Goal: Task Accomplishment & Management: Use online tool/utility

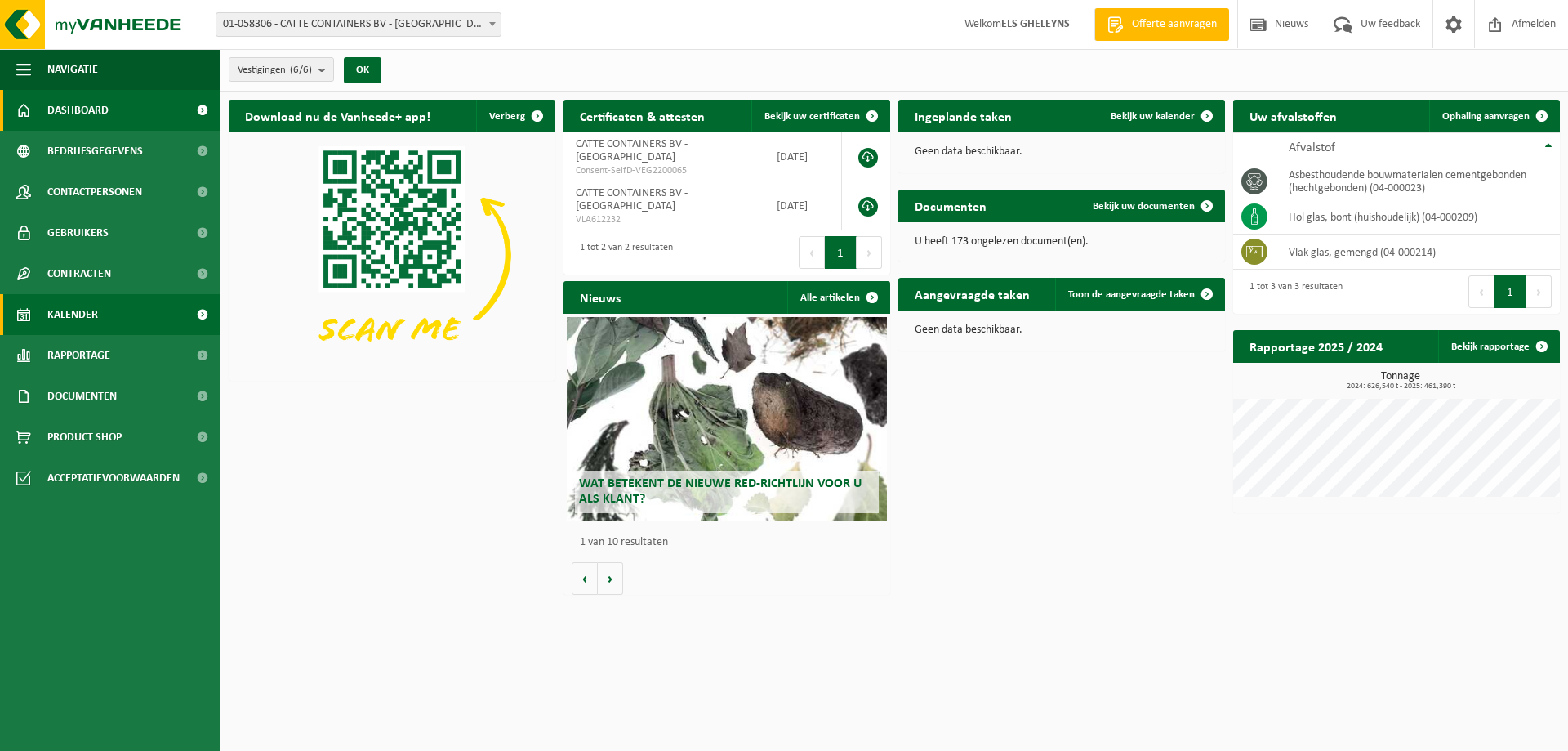
click at [103, 315] on link "Kalender" at bounding box center [111, 314] width 221 height 41
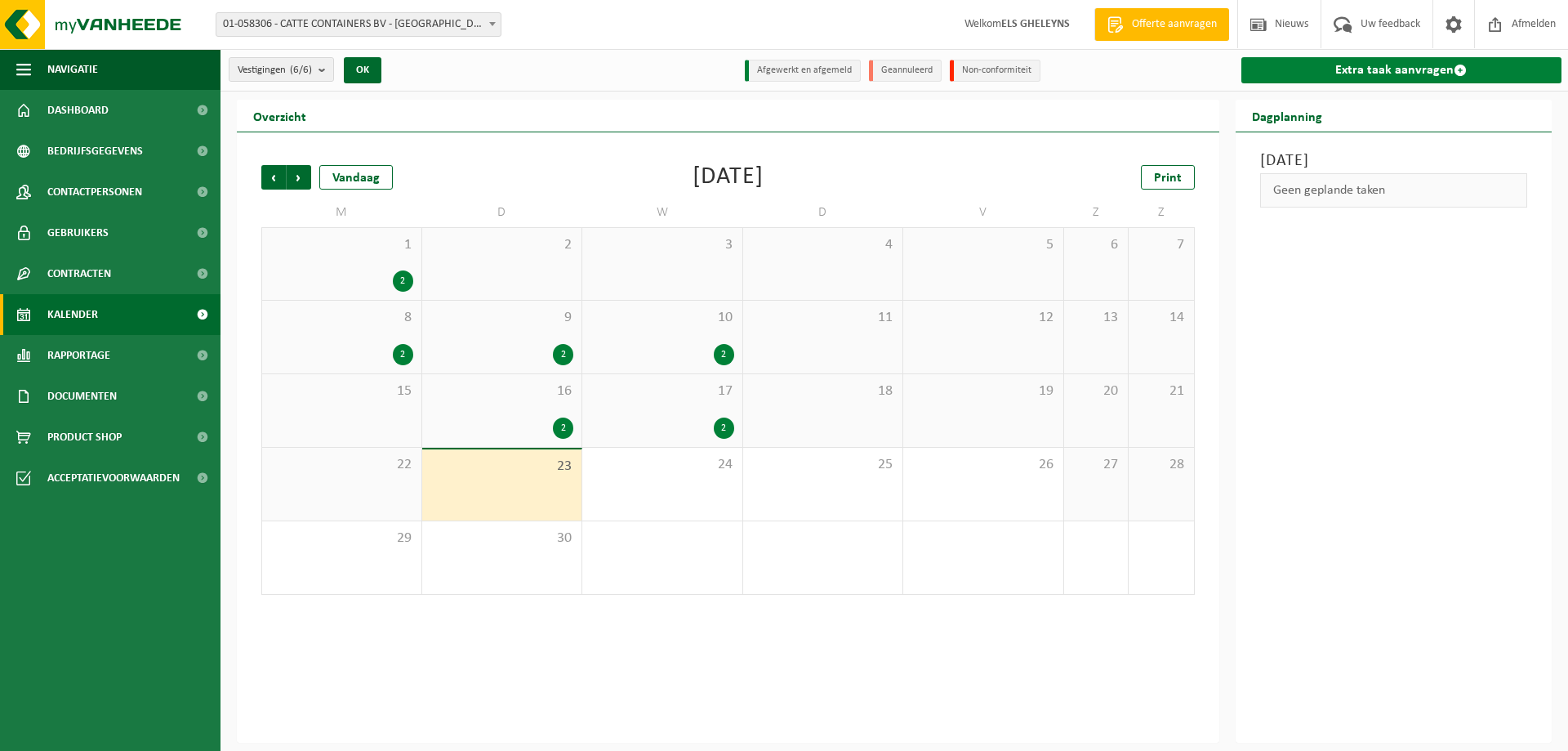
click at [1414, 71] on link "Extra taak aanvragen" at bounding box center [1402, 70] width 321 height 26
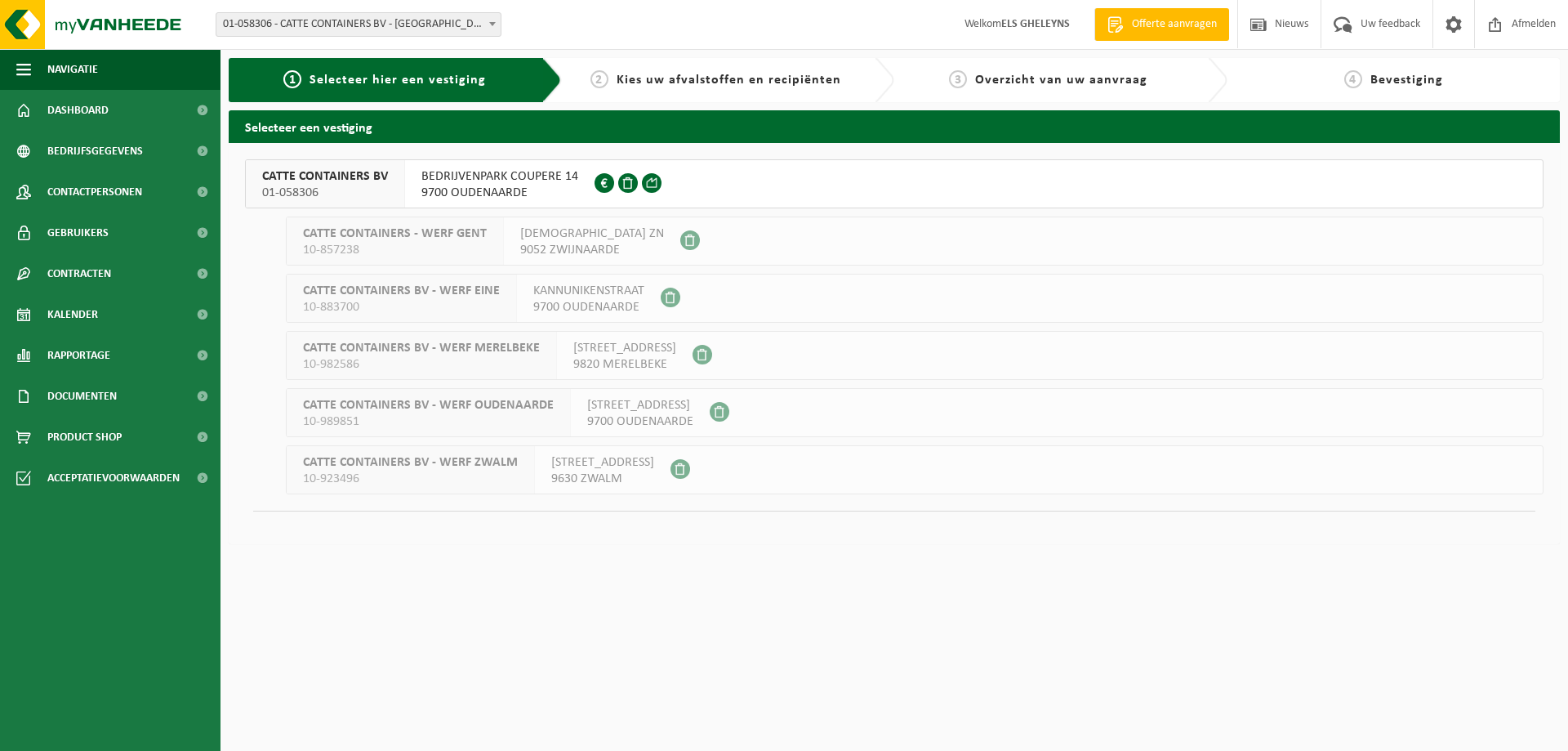
click at [618, 180] on span at bounding box center [628, 183] width 20 height 20
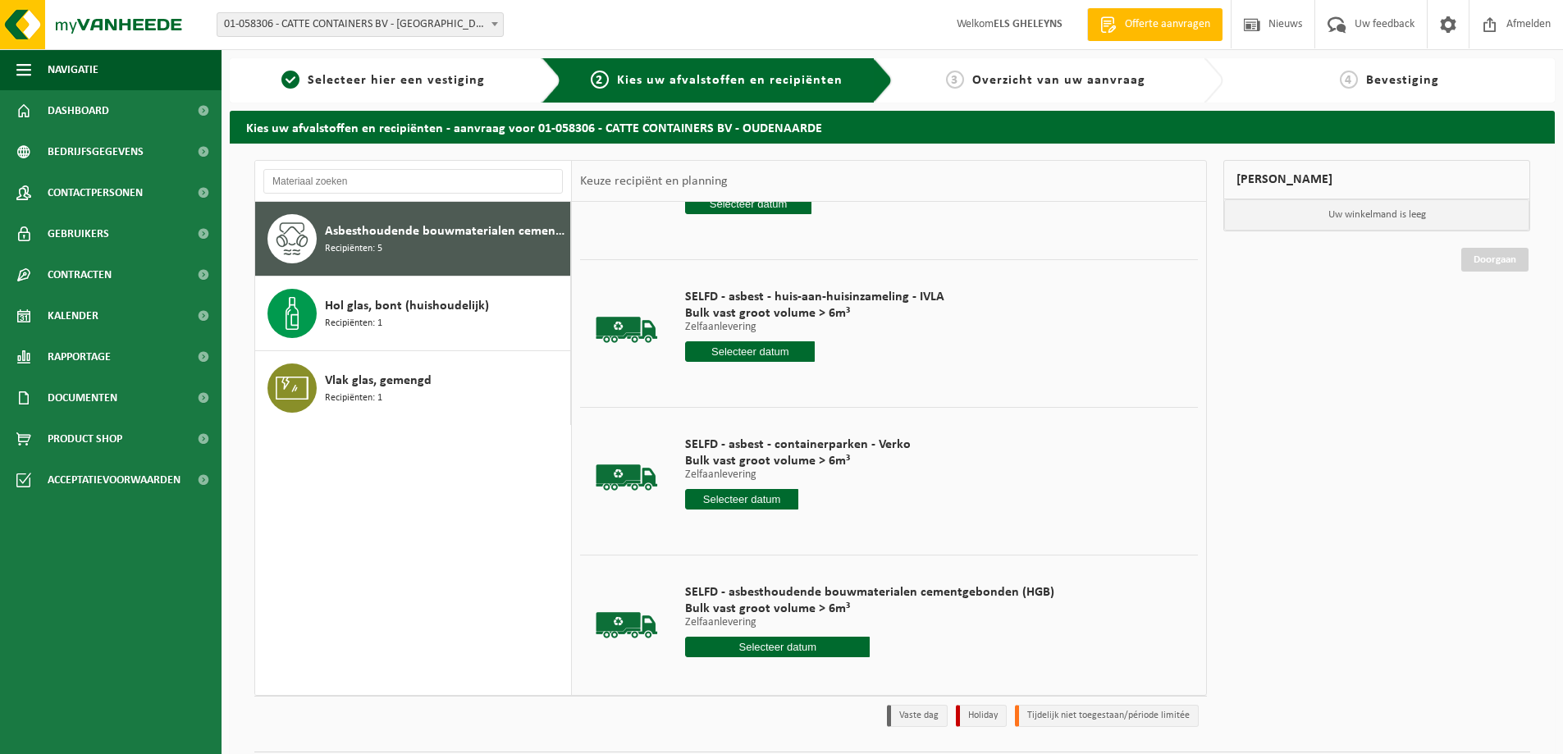
scroll to position [230, 0]
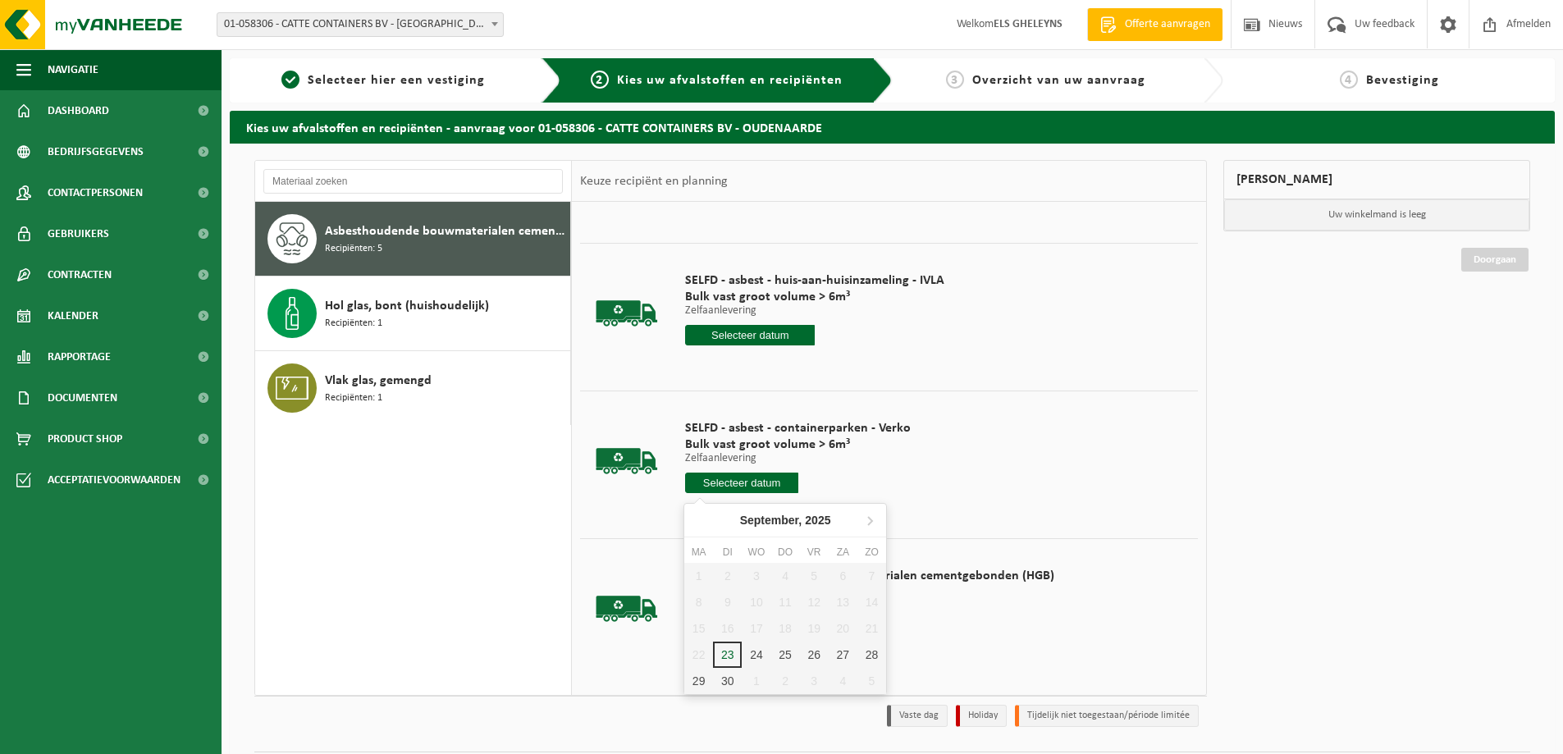
click at [740, 484] on input "text" at bounding box center [741, 483] width 113 height 21
click at [722, 657] on div "23" at bounding box center [727, 655] width 29 height 26
type input "Van [DATE]"
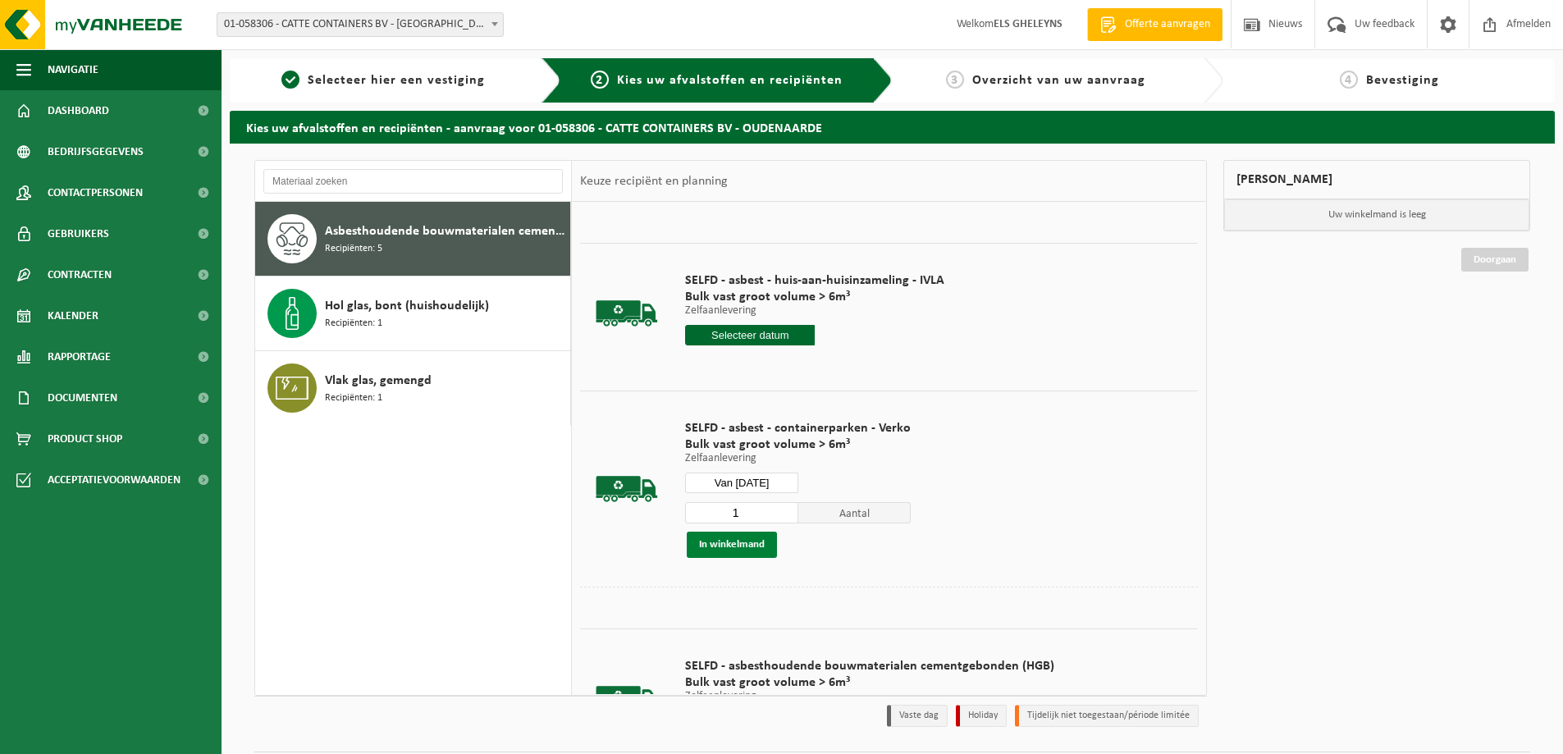
click at [735, 549] on button "In winkelmand" at bounding box center [732, 545] width 90 height 26
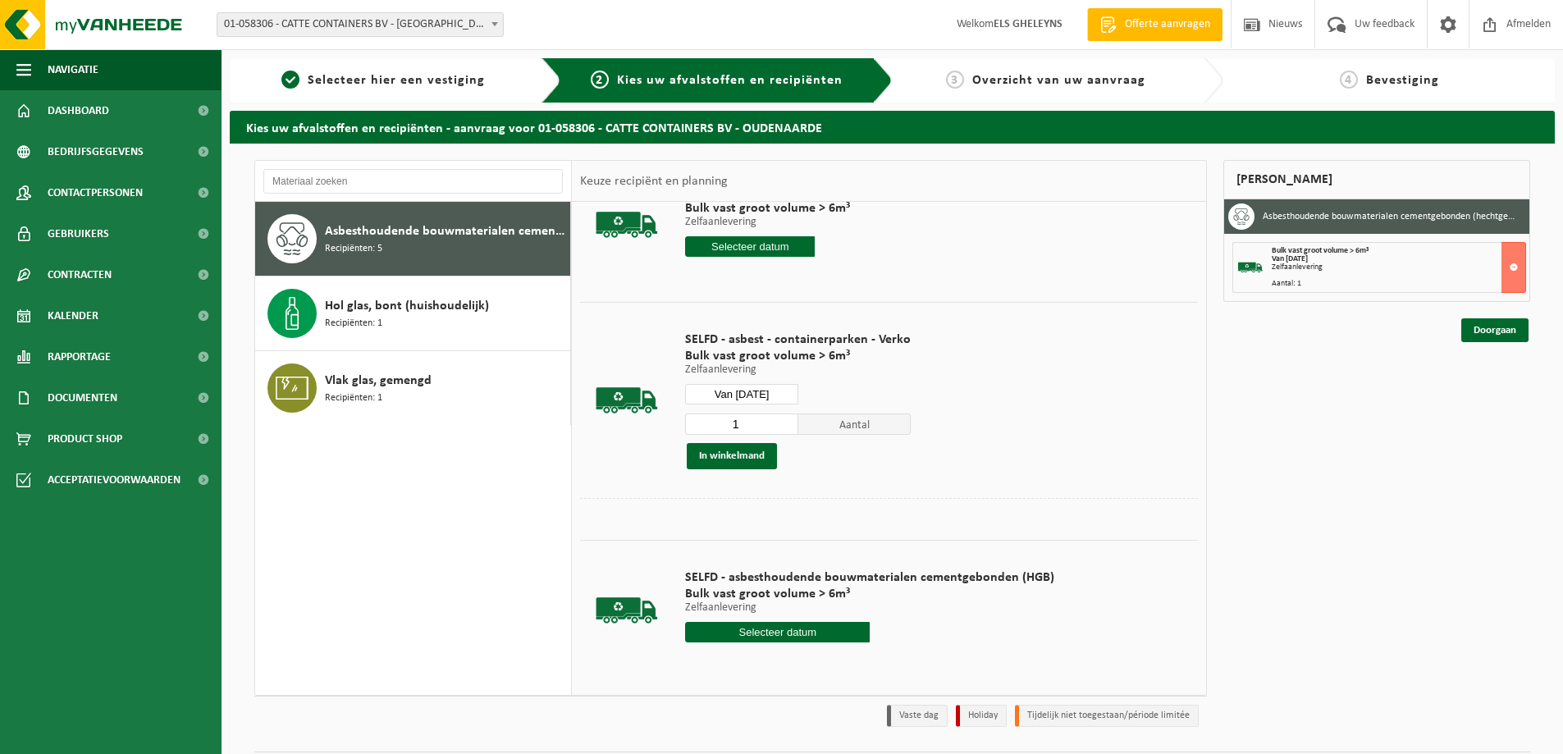
scroll to position [319, 0]
click at [753, 632] on input "text" at bounding box center [777, 631] width 185 height 21
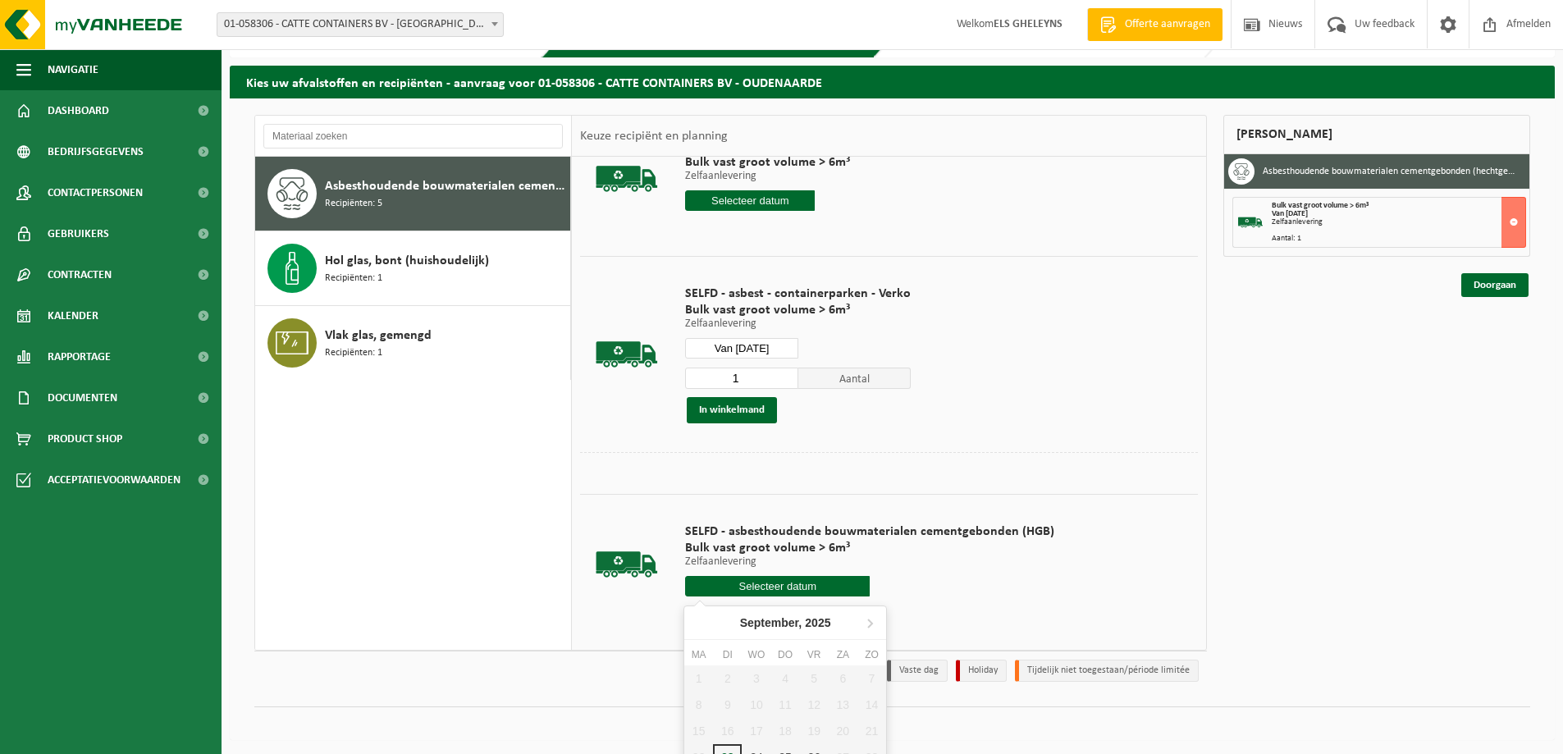
scroll to position [89, 0]
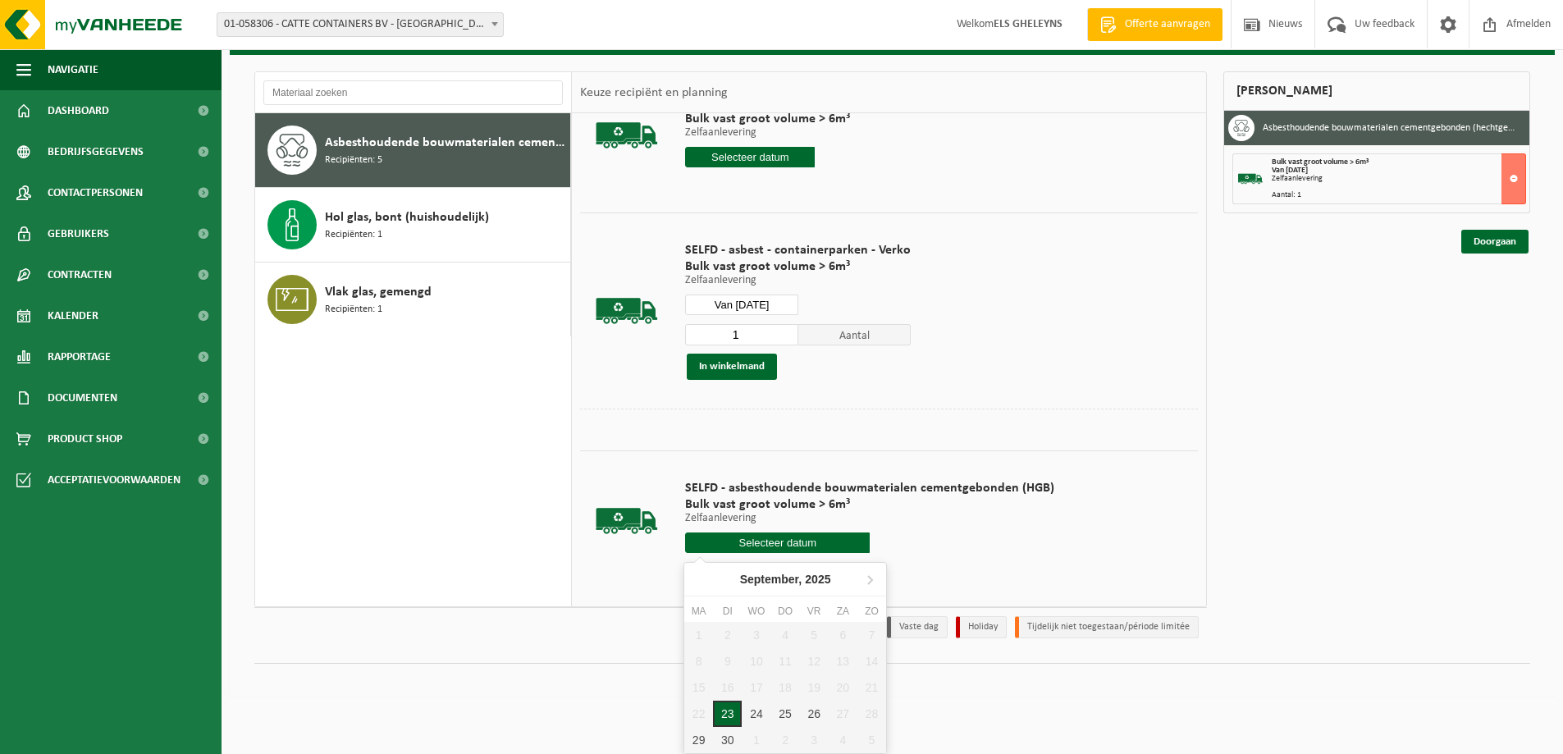
click at [731, 719] on div "23" at bounding box center [727, 714] width 29 height 26
type input "Van 2025-09-23"
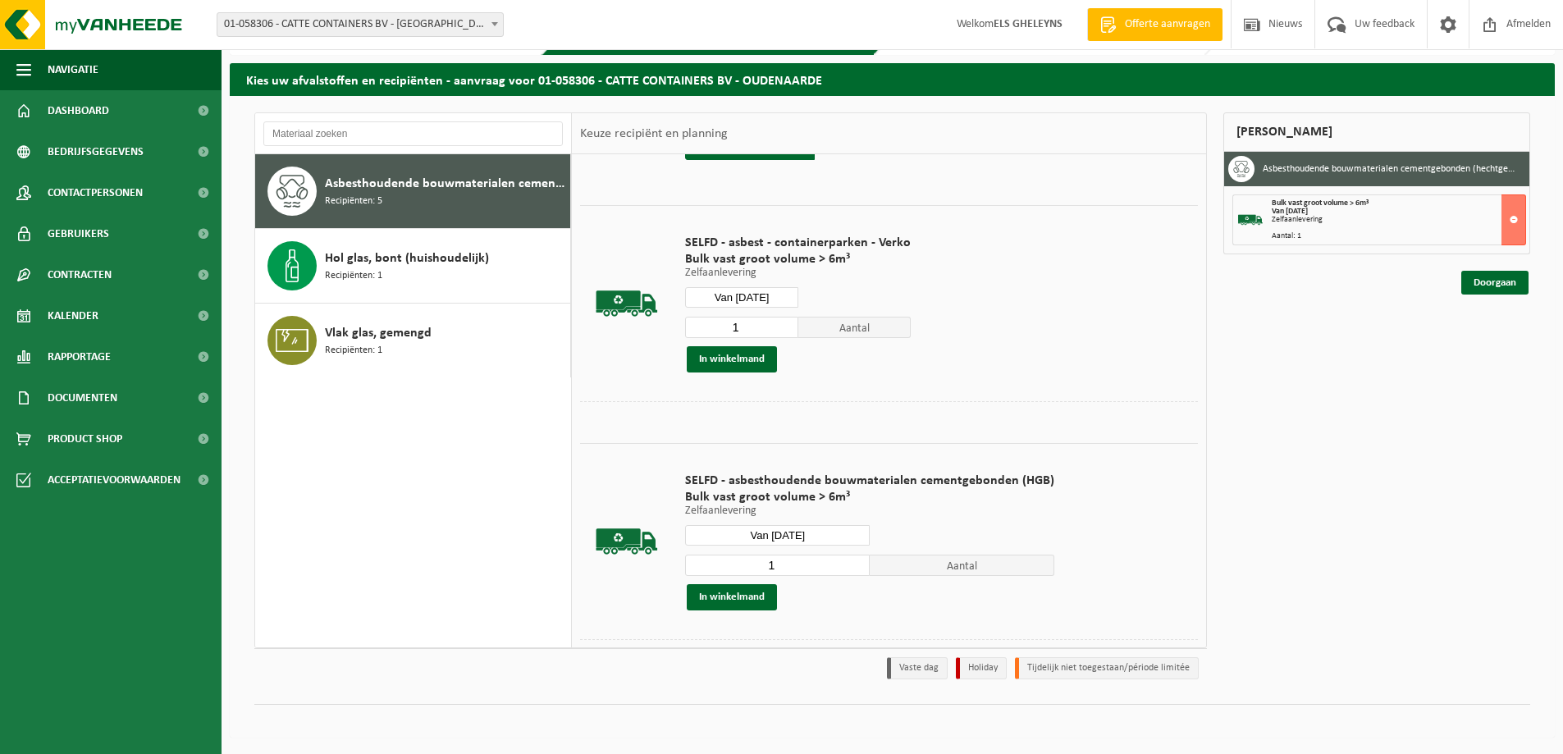
scroll to position [409, 0]
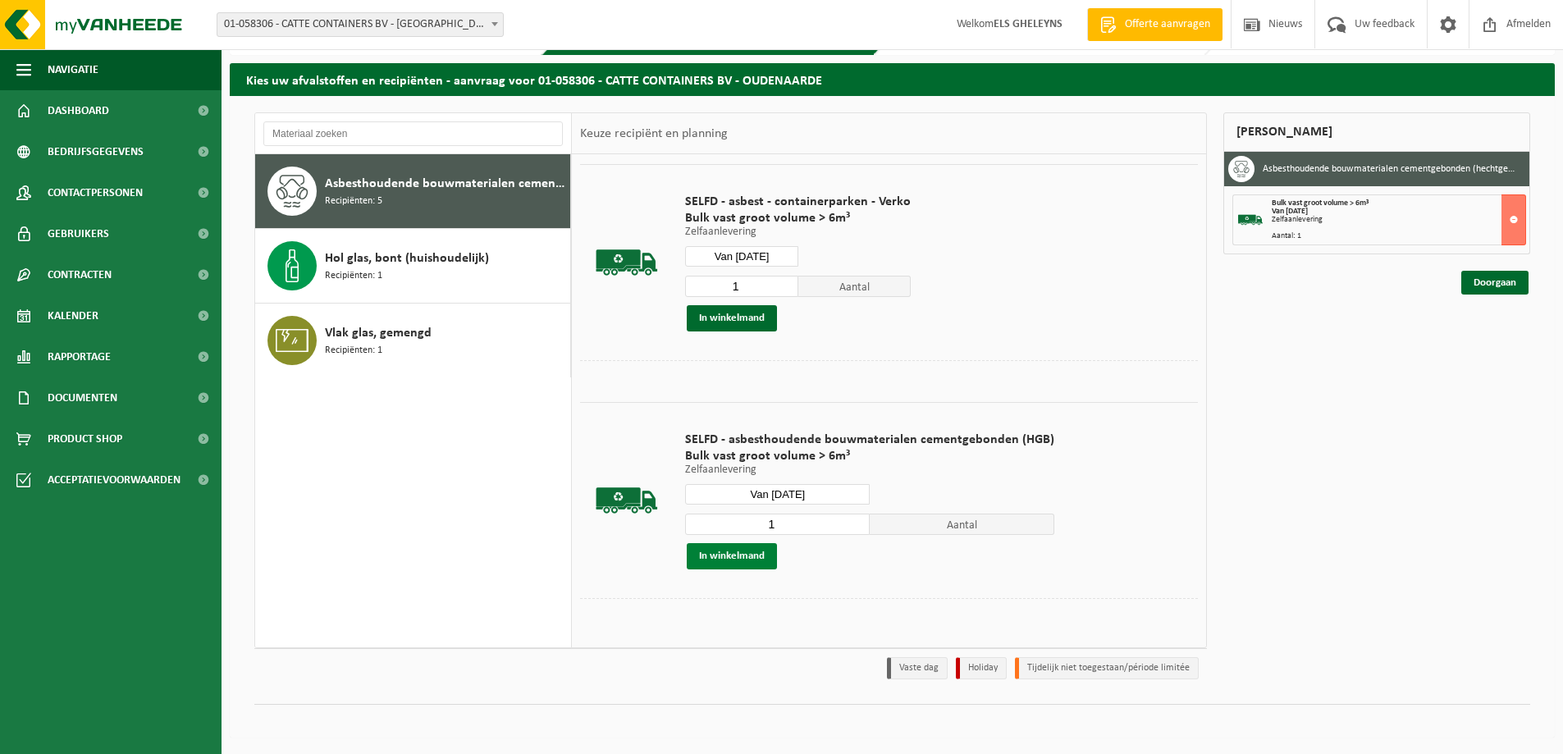
click at [729, 560] on button "In winkelmand" at bounding box center [732, 556] width 90 height 26
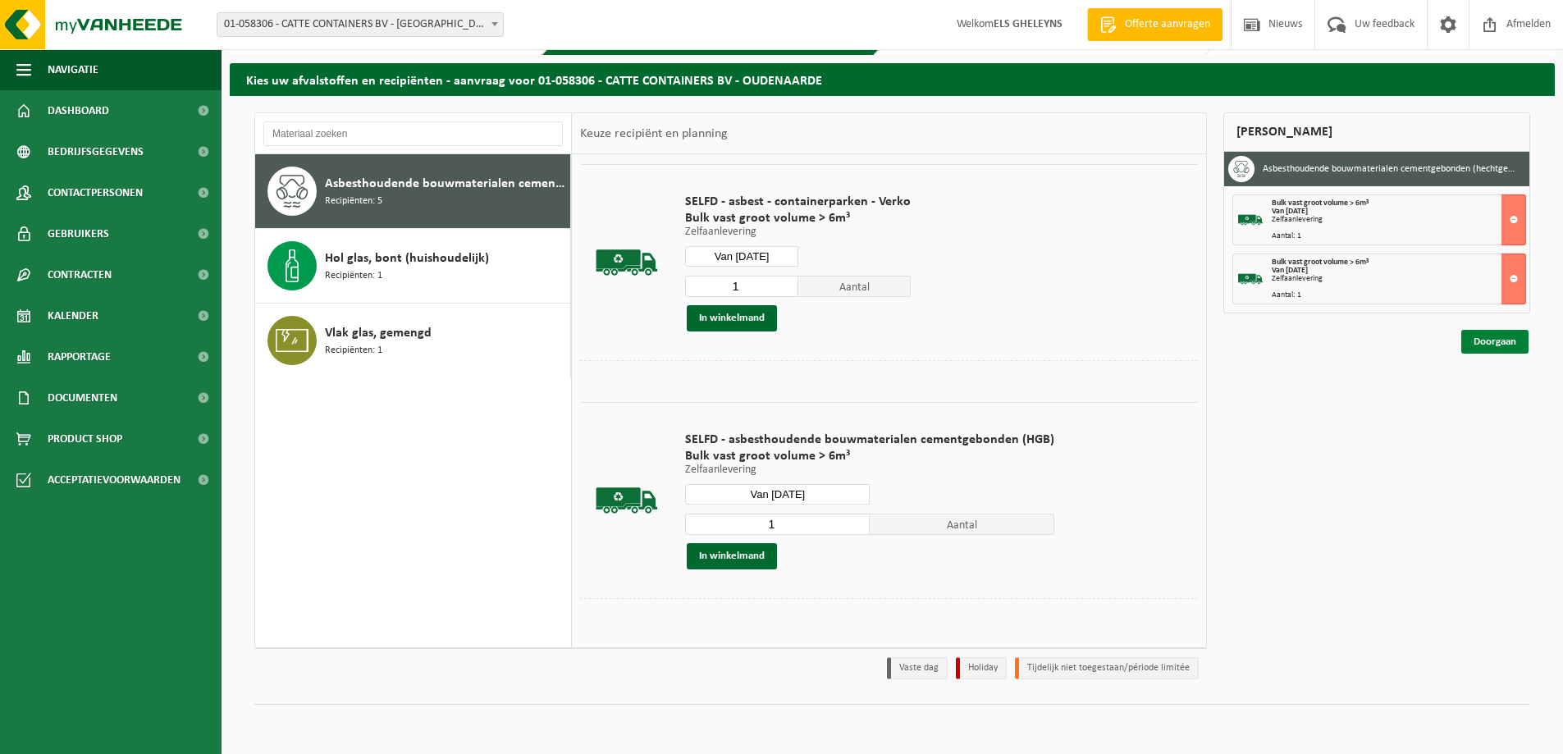
click at [1483, 341] on link "Doorgaan" at bounding box center [1494, 342] width 67 height 24
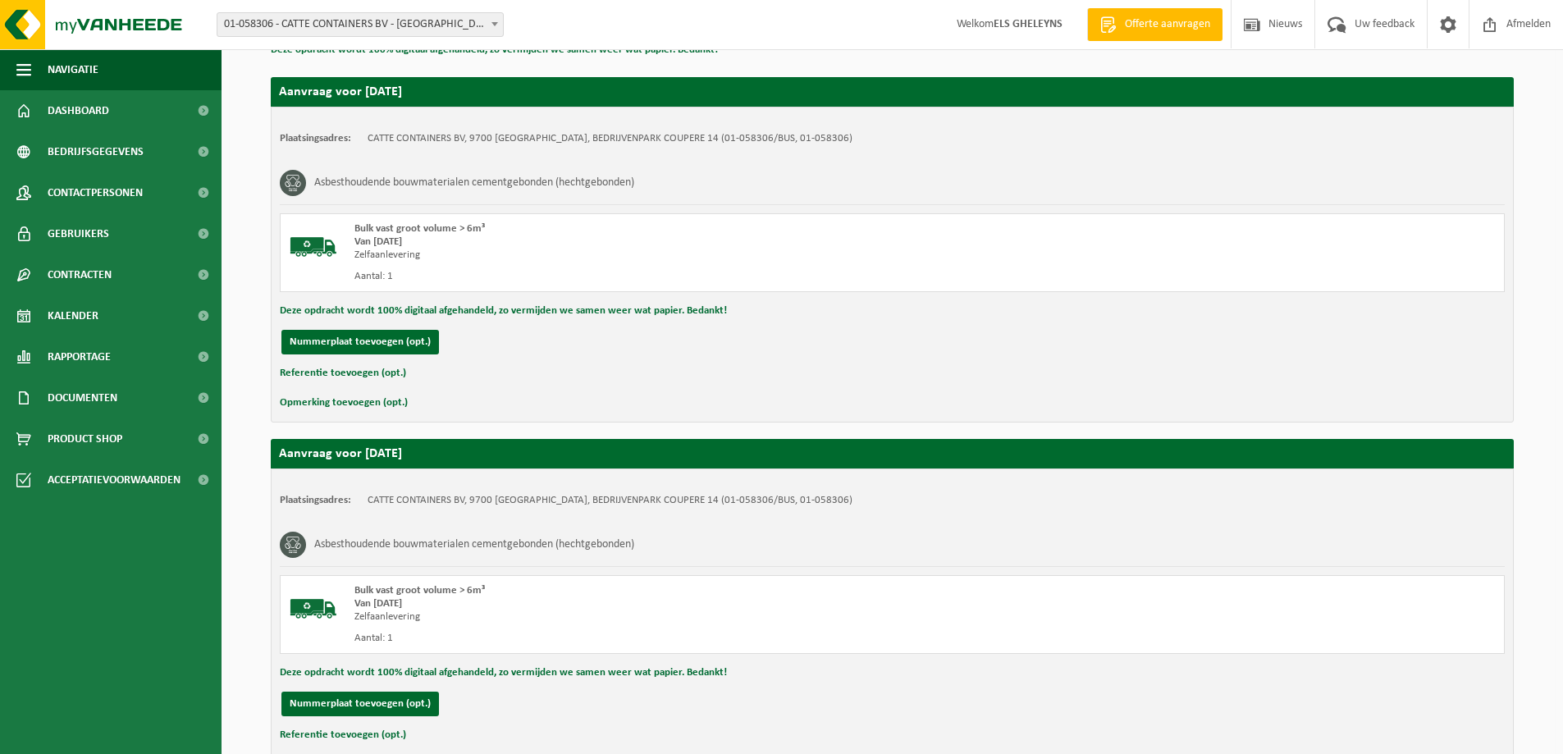
scroll to position [310, 0]
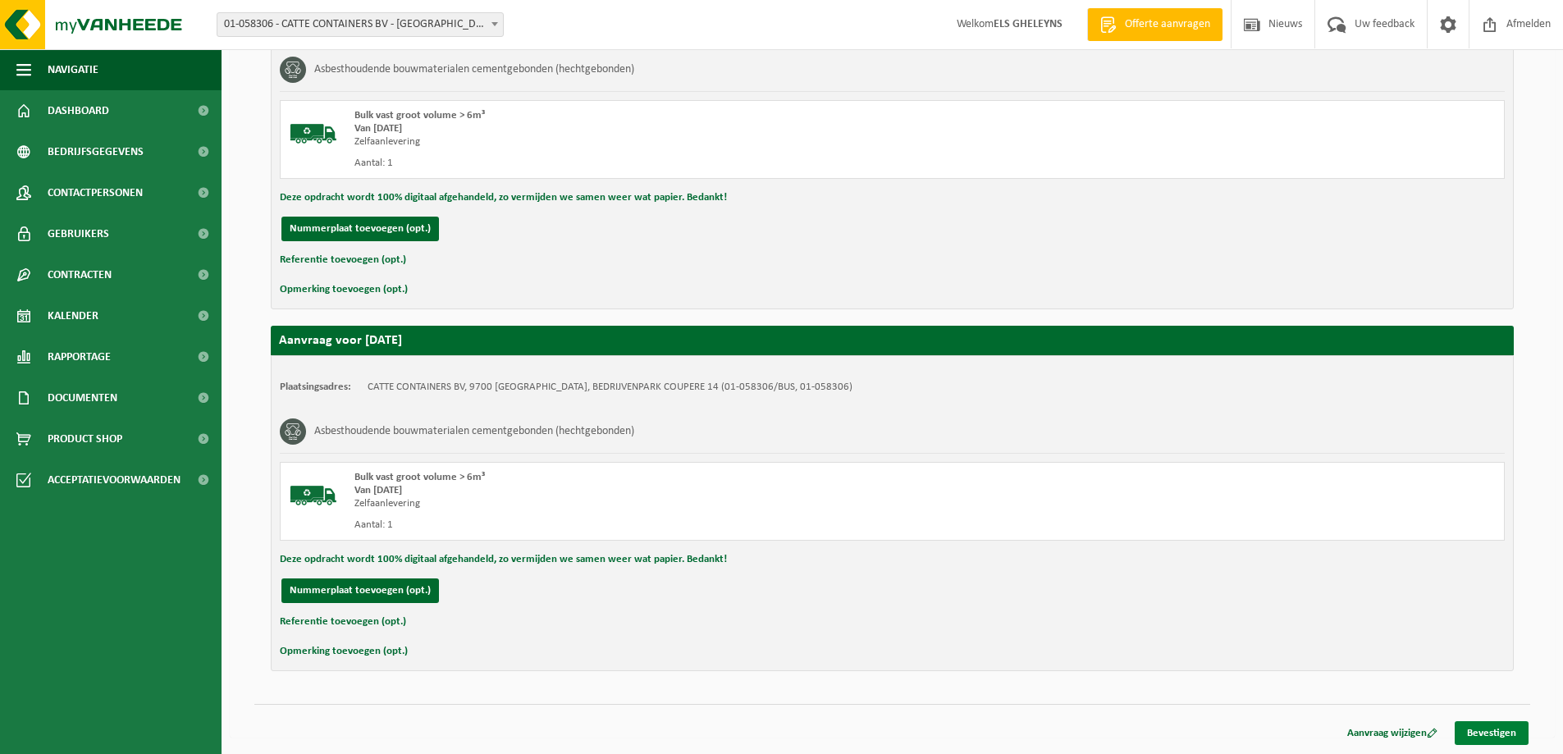
click at [1471, 730] on link "Bevestigen" at bounding box center [1492, 733] width 74 height 24
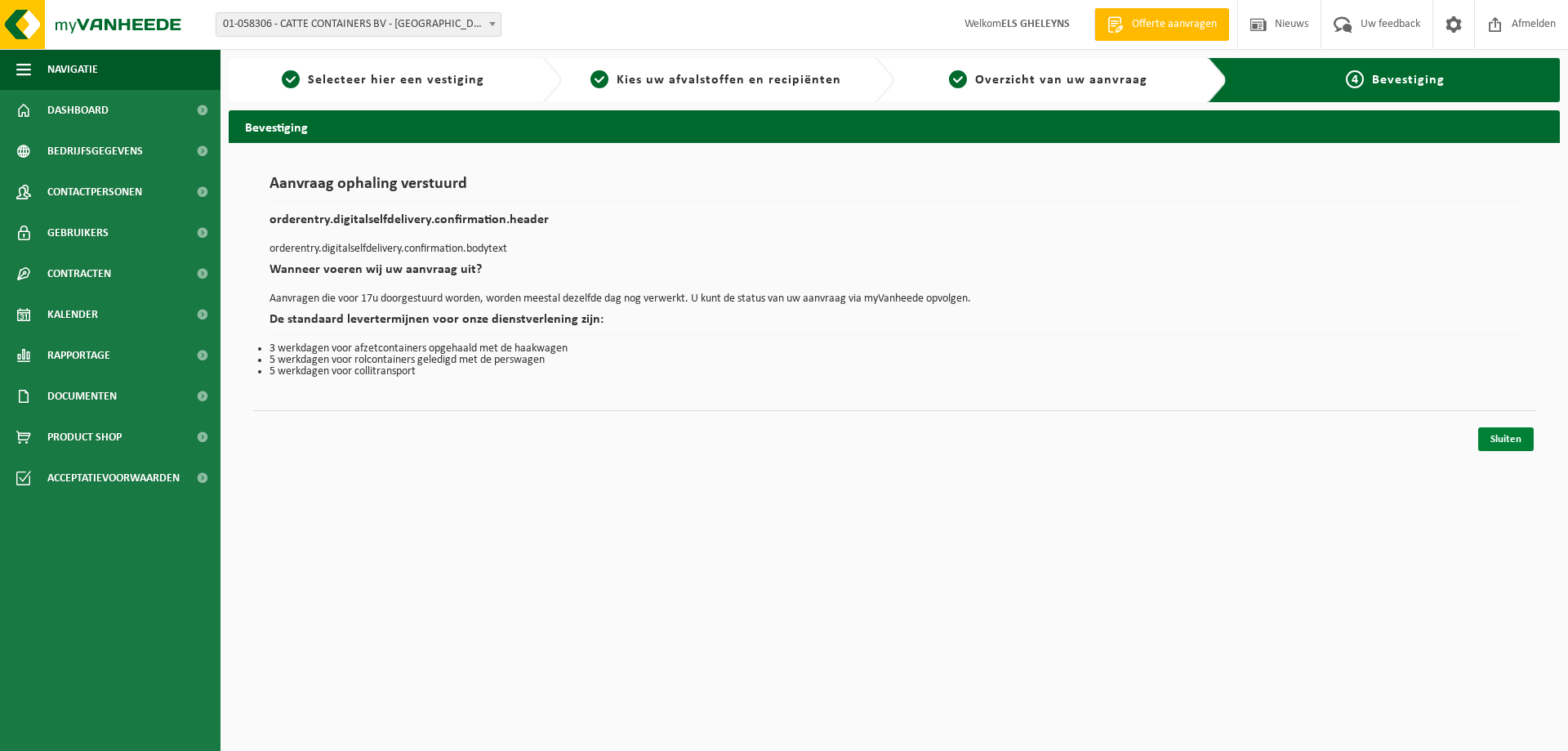
click at [1508, 442] on link "Sluiten" at bounding box center [1506, 439] width 56 height 24
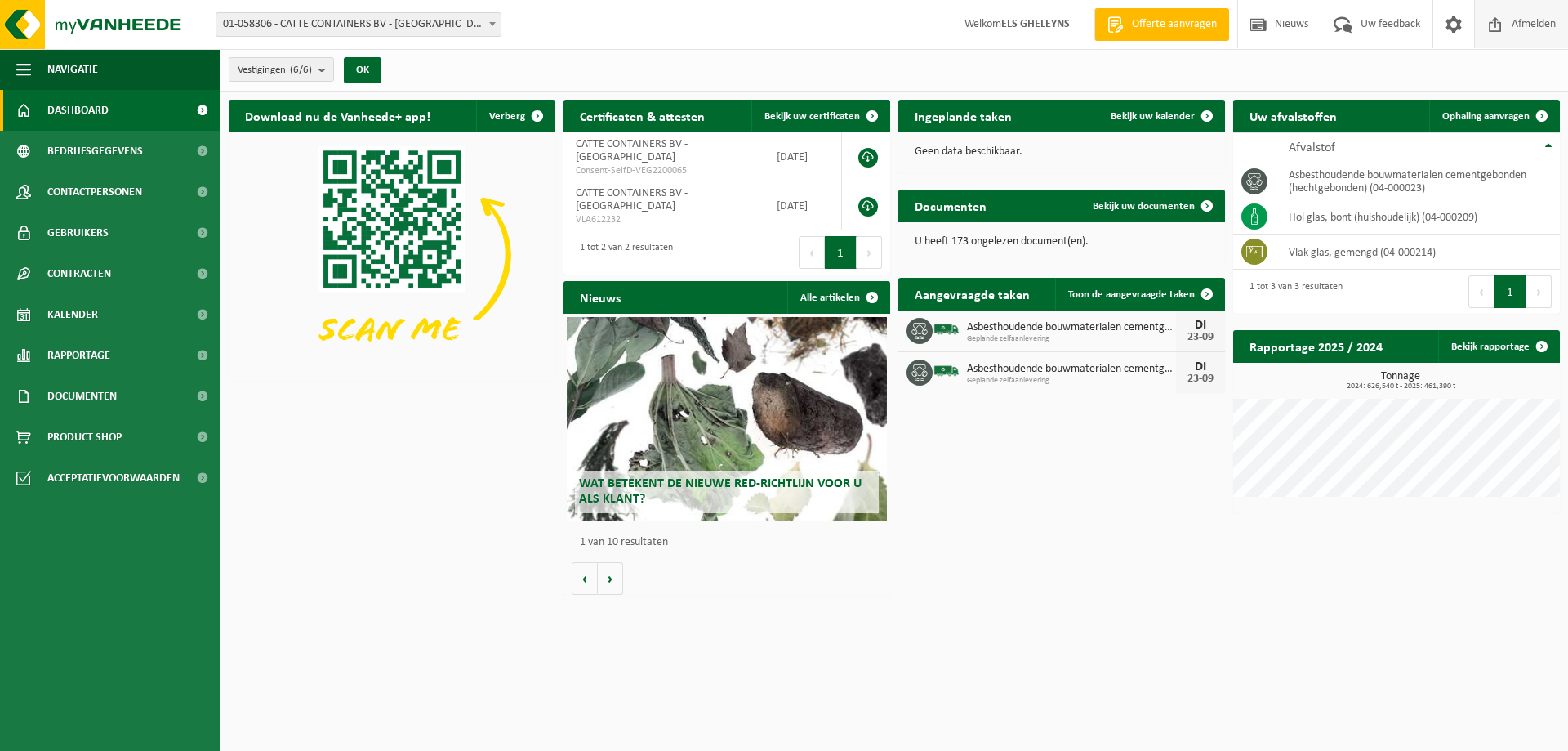
click at [1525, 25] on span "Afmelden" at bounding box center [1534, 24] width 53 height 48
